Goal: Book appointment/travel/reservation

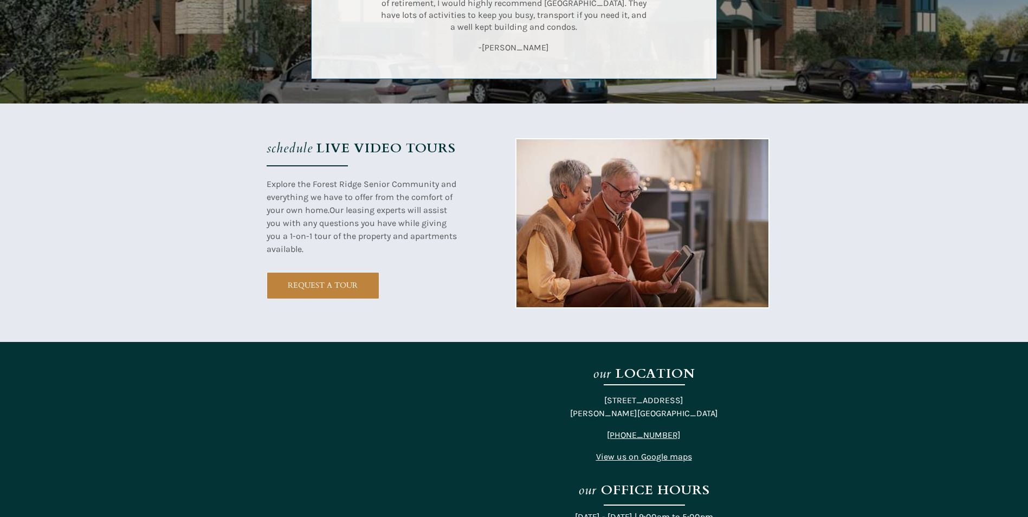
scroll to position [2059, 0]
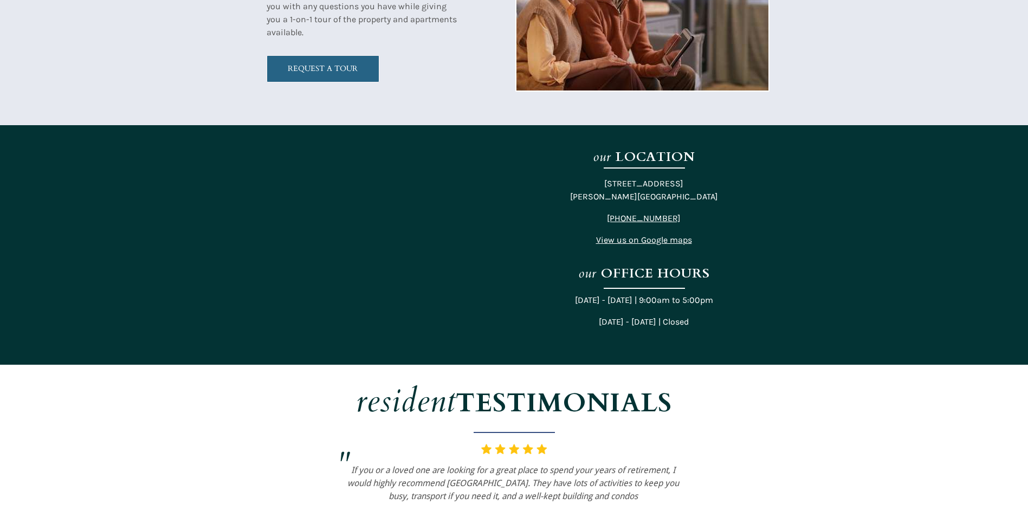
click at [348, 66] on span "REQUEST A TOUR" at bounding box center [323, 68] width 112 height 9
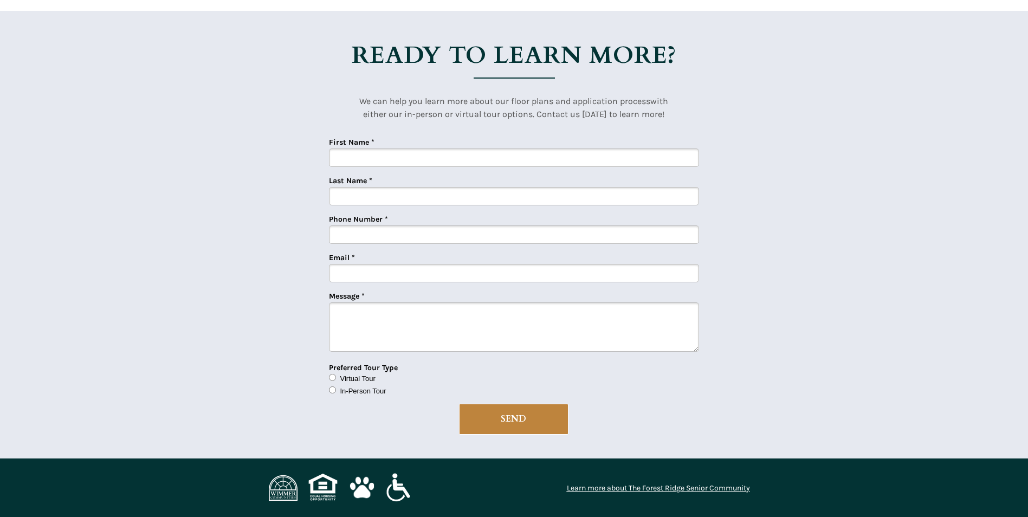
click at [360, 376] on span "Virtual Tour" at bounding box center [357, 378] width 35 height 8
click at [336, 376] on input "Virtual Tour" at bounding box center [332, 377] width 7 height 7
radio input "true"
click at [361, 391] on span "In-Person Tour" at bounding box center [363, 391] width 46 height 8
click at [336, 391] on input "In-Person Tour" at bounding box center [332, 389] width 7 height 7
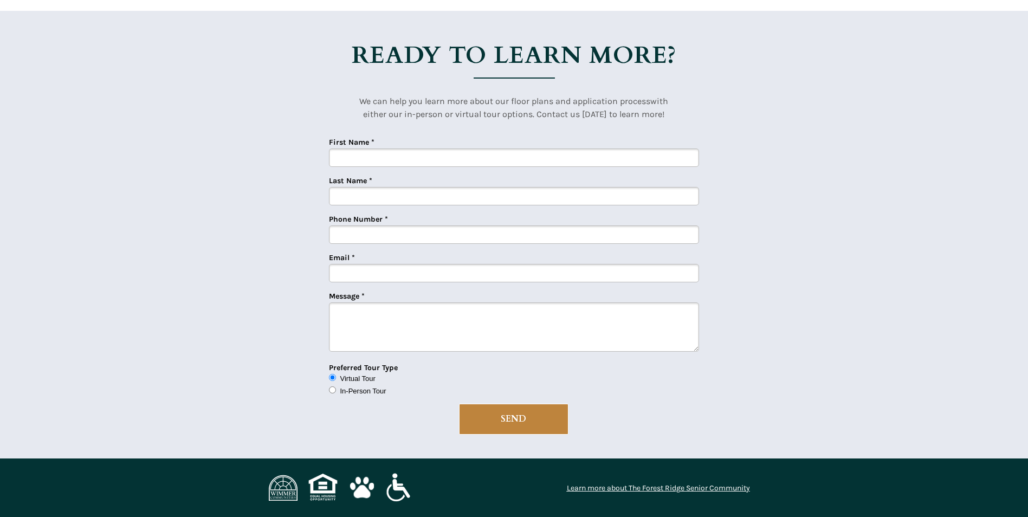
radio input "true"
click at [417, 157] on input "First Name *" at bounding box center [514, 157] width 370 height 18
type input "[PERSON_NAME]"
type input "3124091265"
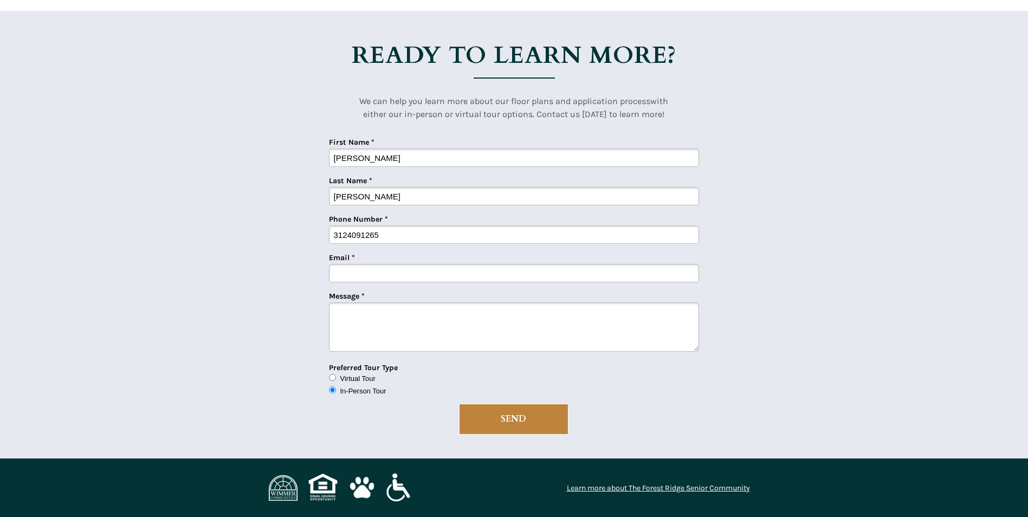
type input "[EMAIL_ADDRESS][DOMAIN_NAME]"
click at [515, 418] on span "SEND" at bounding box center [514, 419] width 108 height 10
click at [442, 320] on textarea "Message *" at bounding box center [514, 326] width 370 height 49
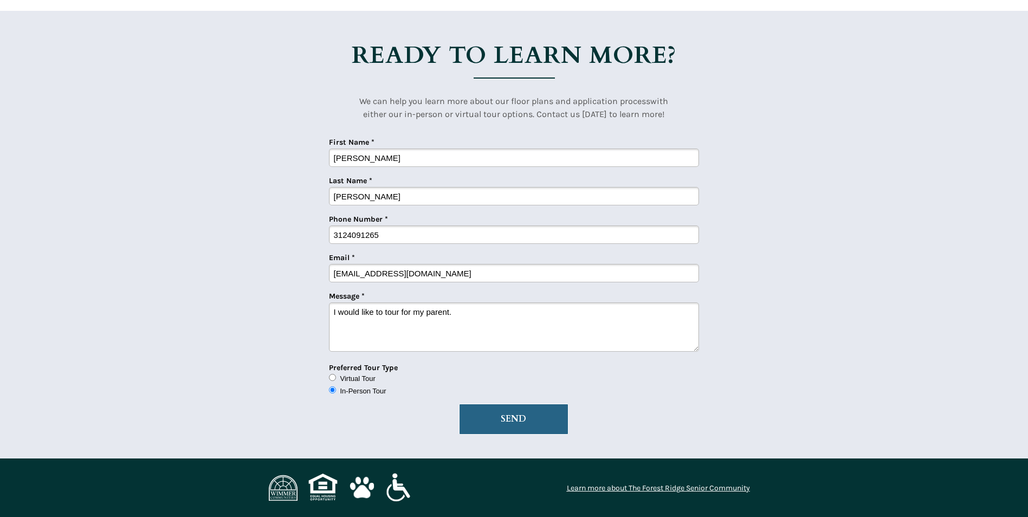
type textarea "I would like to tour for my parent."
click at [501, 430] on button "SEND" at bounding box center [513, 419] width 109 height 31
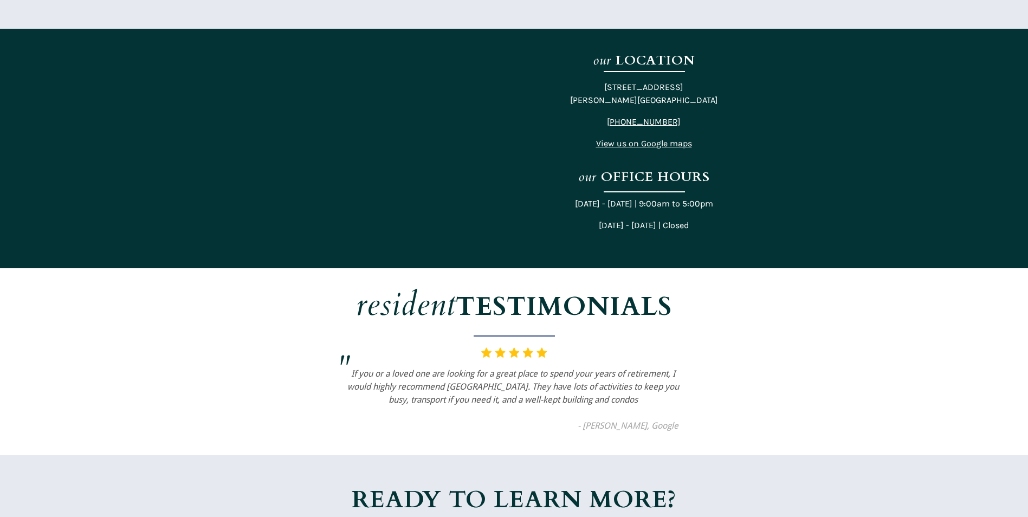
scroll to position [2058, 0]
